Goal: Task Accomplishment & Management: Manage account settings

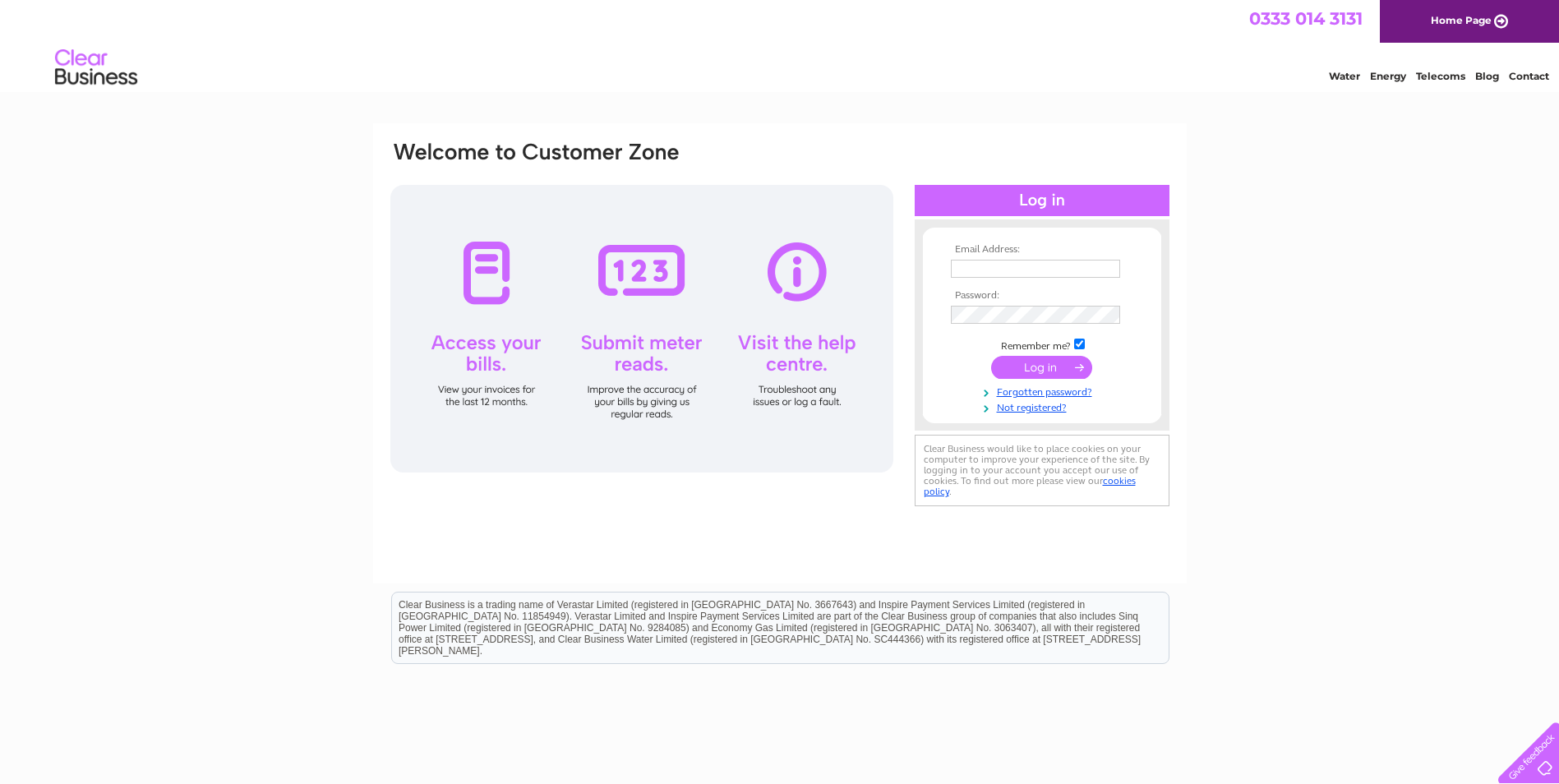
type input "paul.barnes@southormsbyestate.co.uk"
click at [1035, 359] on input "submit" at bounding box center [1042, 367] width 101 height 23
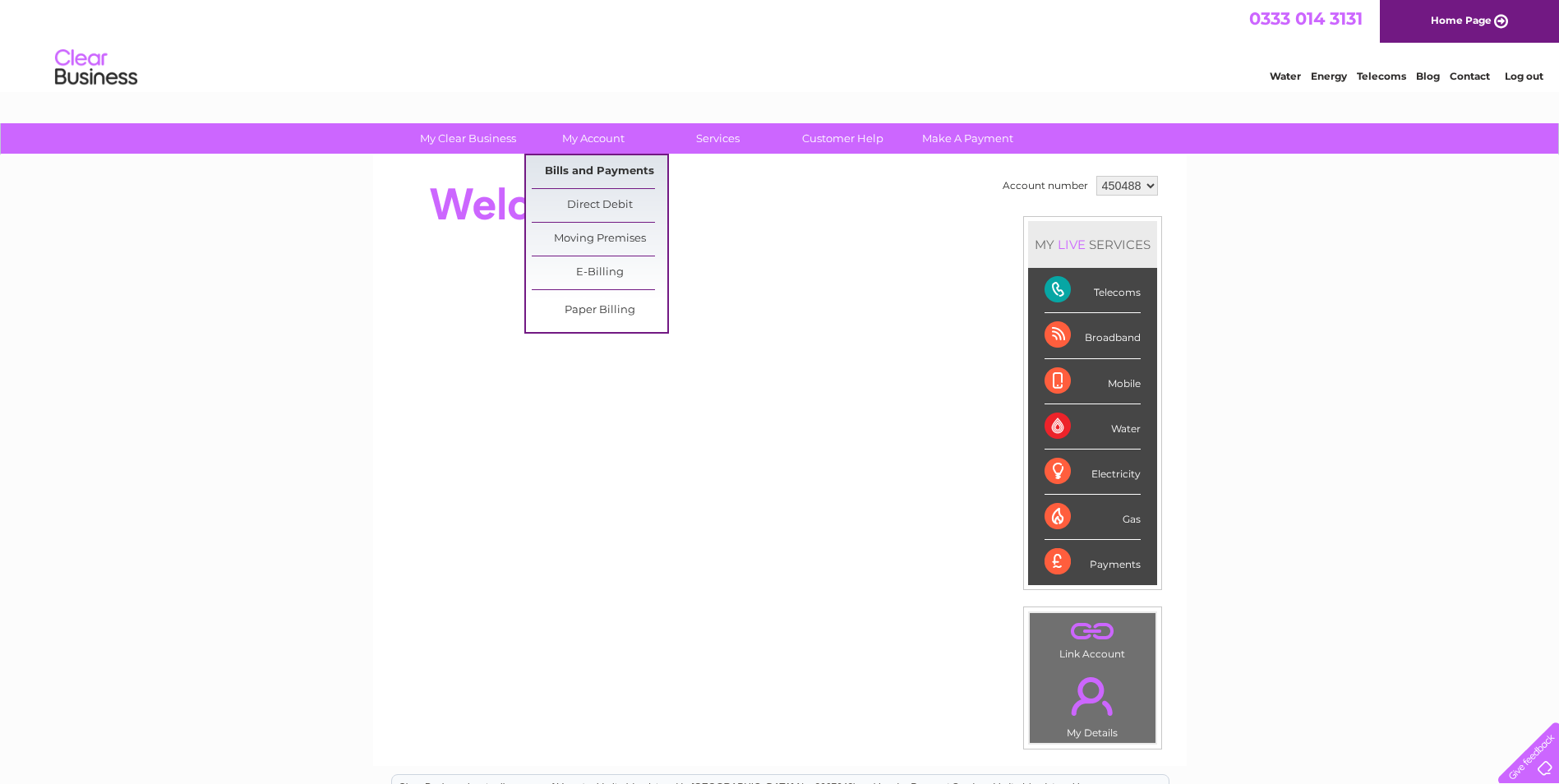
click at [607, 161] on link "Bills and Payments" at bounding box center [600, 171] width 135 height 32
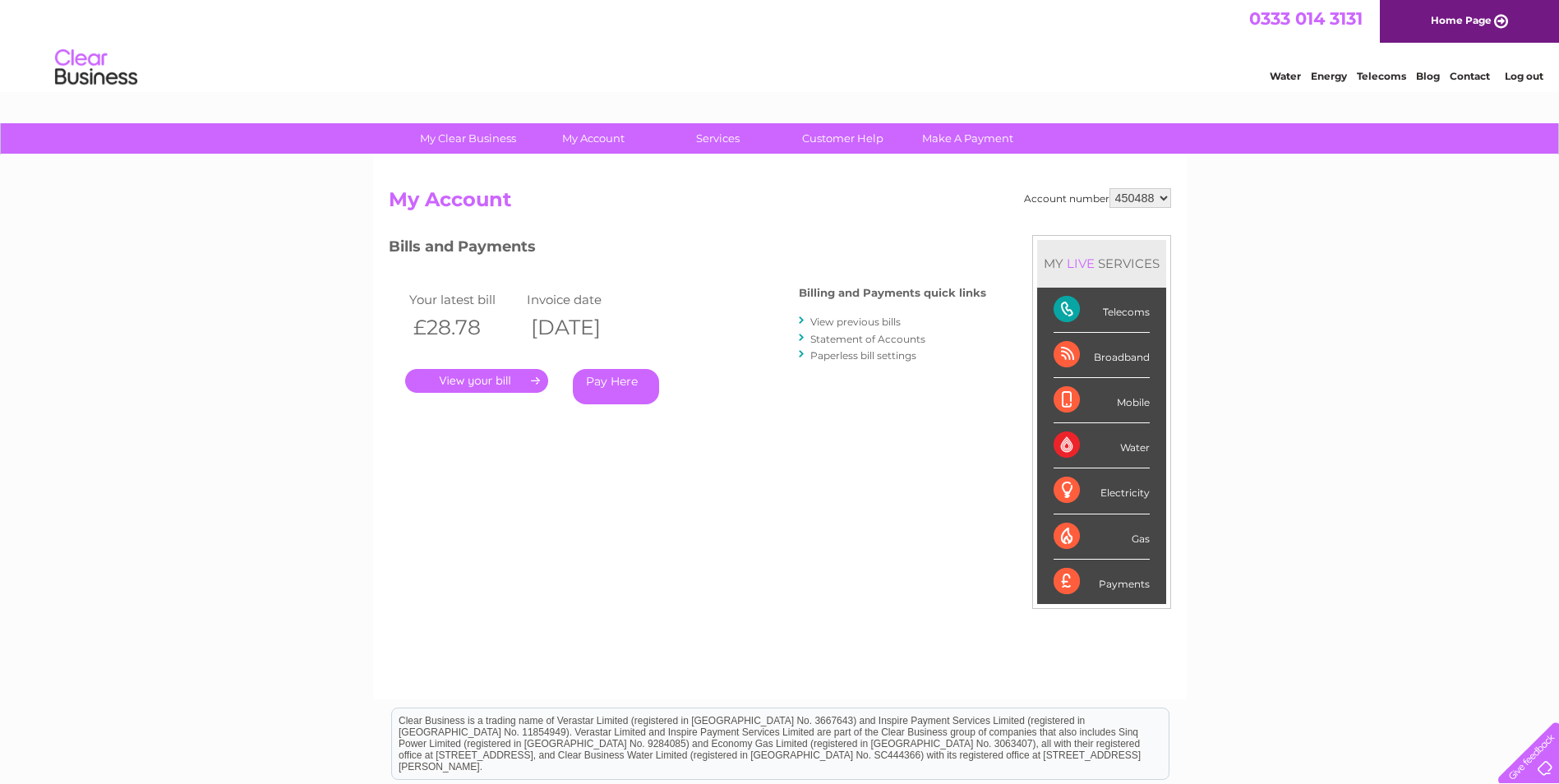
click at [514, 373] on link "." at bounding box center [476, 380] width 143 height 24
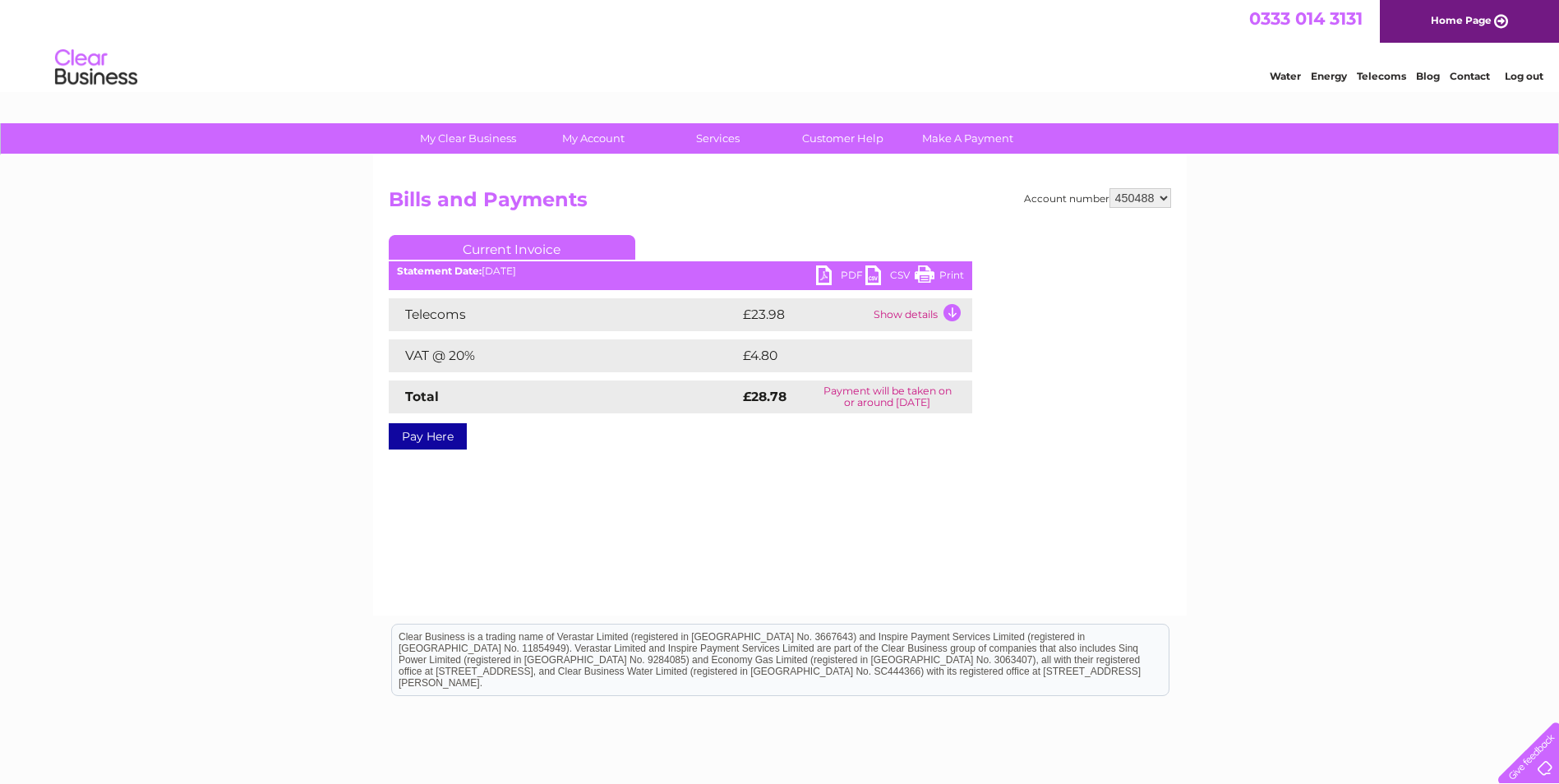
click at [831, 275] on link "PDF" at bounding box center [841, 277] width 49 height 24
